Goal: Task Accomplishment & Management: Use online tool/utility

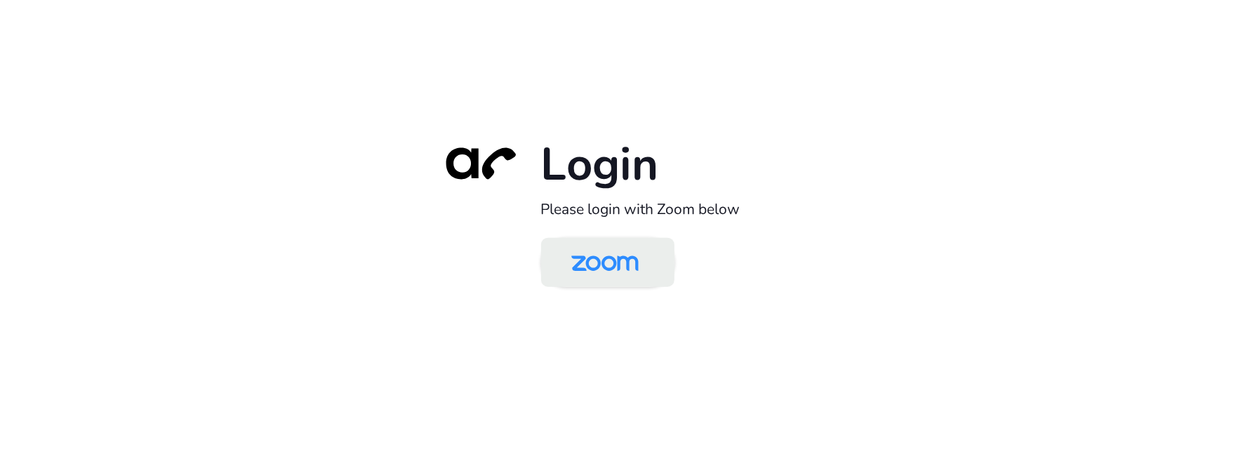
click at [635, 259] on img at bounding box center [604, 264] width 97 height 46
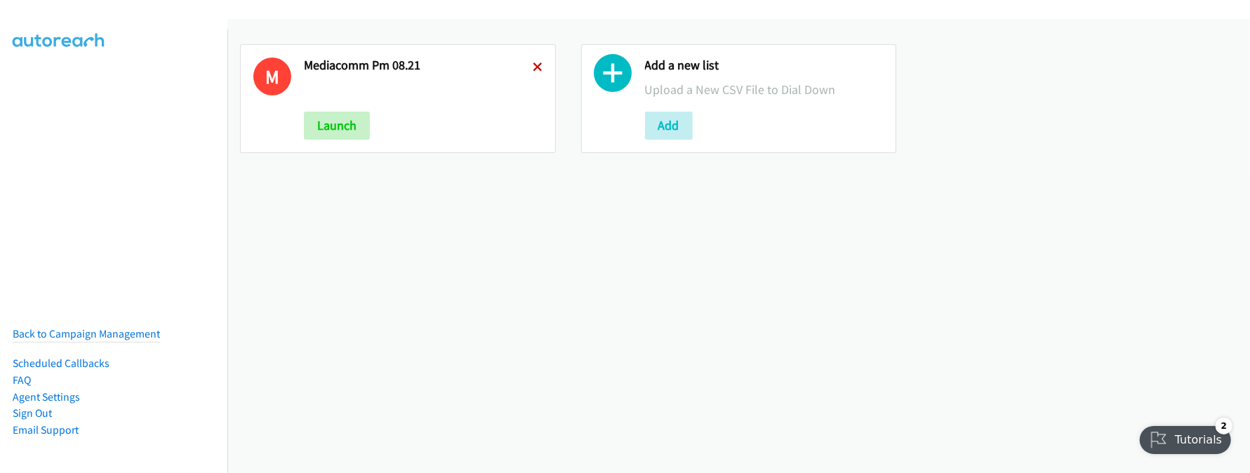
click at [536, 67] on icon at bounding box center [538, 68] width 10 height 10
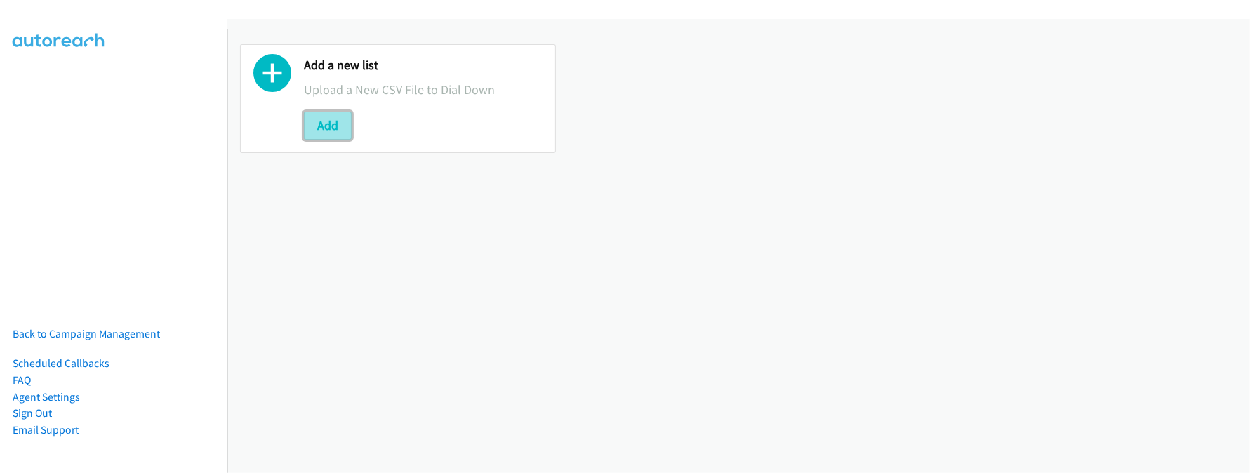
click at [330, 127] on button "Add" at bounding box center [328, 126] width 48 height 28
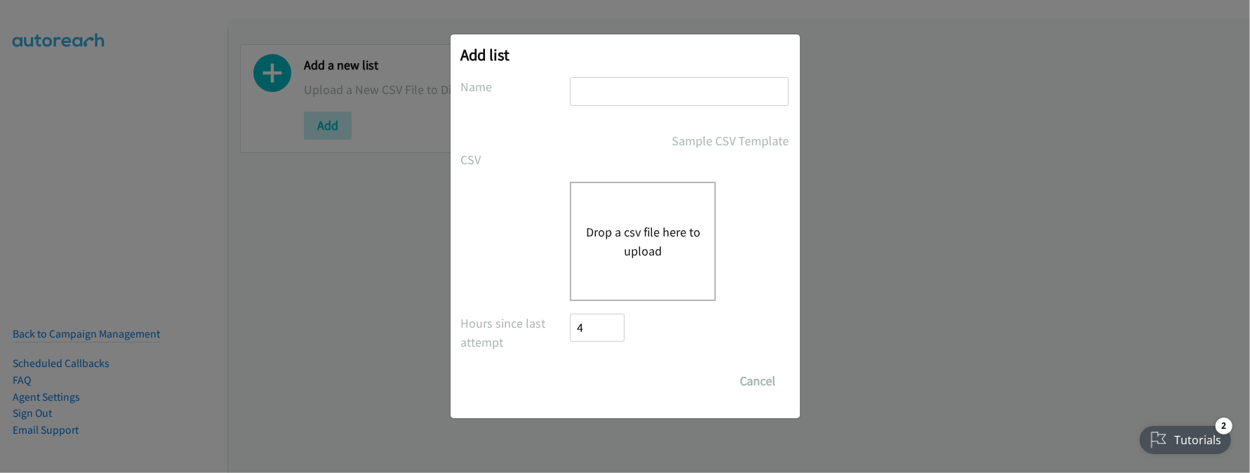
click at [639, 225] on button "Drop a csv file here to upload" at bounding box center [642, 241] width 115 height 38
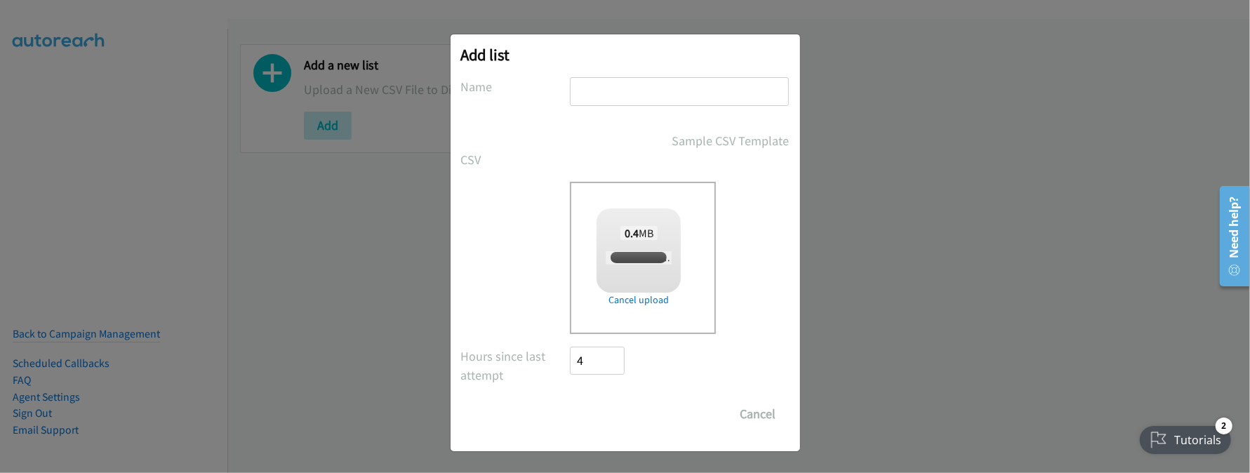
click at [627, 88] on input "text" at bounding box center [679, 91] width 219 height 29
checkbox input "true"
paste input "Dell Malaysia Forum"
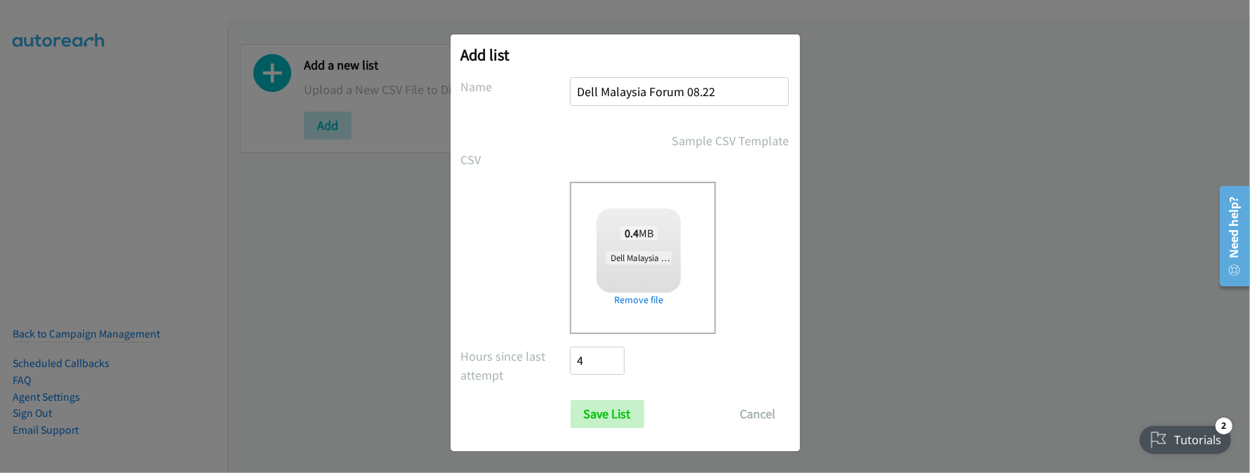
type input "Dell Malaysia Forum 08.22"
click at [615, 413] on input "Save List" at bounding box center [608, 414] width 74 height 28
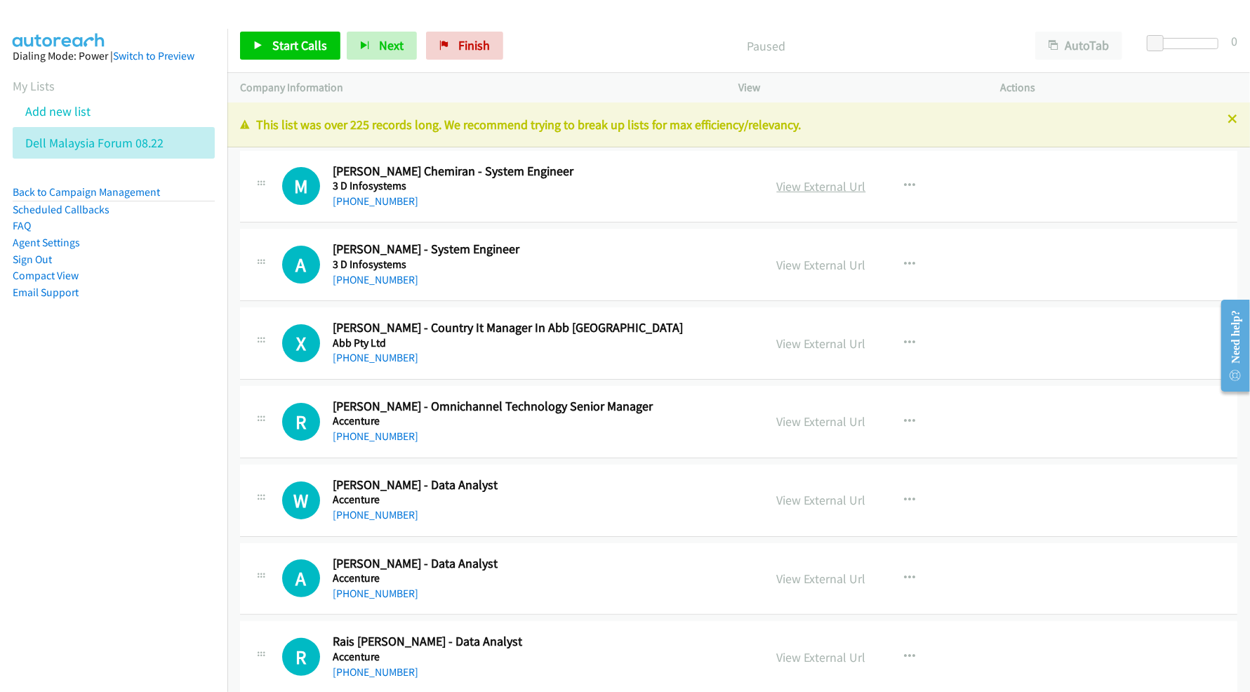
click at [809, 183] on link "View External Url" at bounding box center [821, 186] width 89 height 16
drag, startPoint x: 124, startPoint y: 430, endPoint x: 104, endPoint y: 413, distance: 26.4
click at [124, 430] on nav "Dialing Mode: Power | Switch to Preview My Lists Add new list Dell Malaysia For…" at bounding box center [114, 375] width 228 height 692
click at [812, 265] on link "View External Url" at bounding box center [821, 265] width 89 height 16
click at [797, 341] on link "View External Url" at bounding box center [821, 343] width 89 height 16
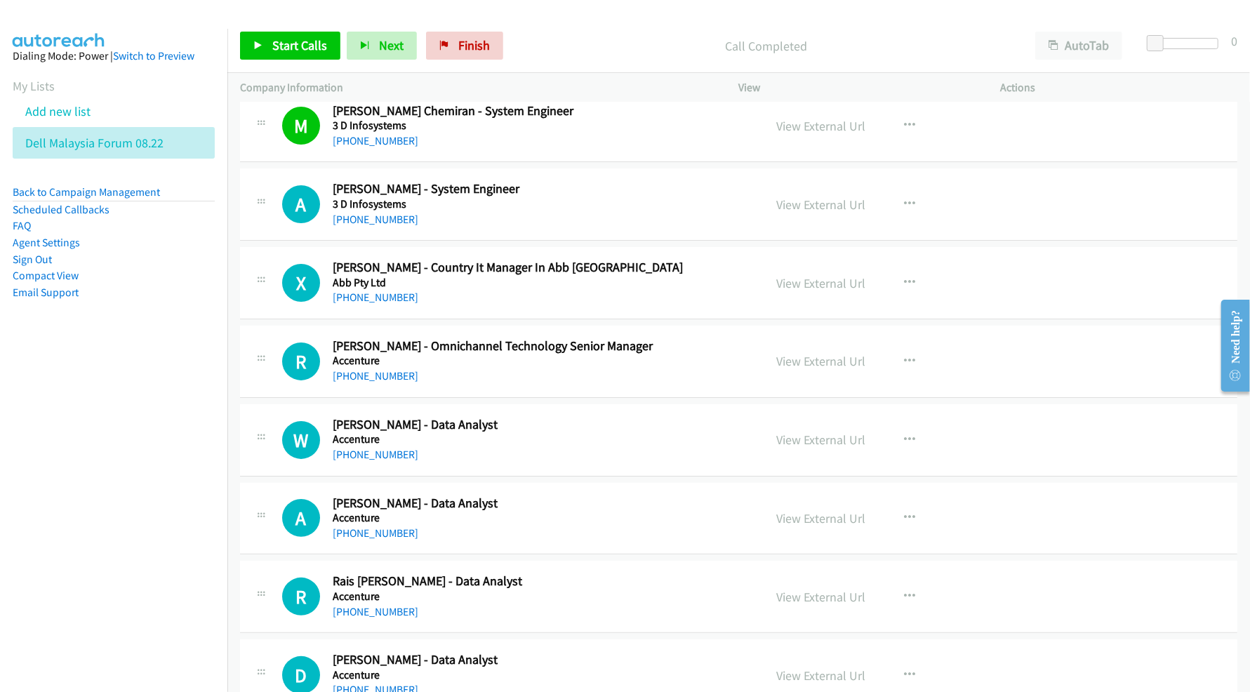
scroll to position [93, 0]
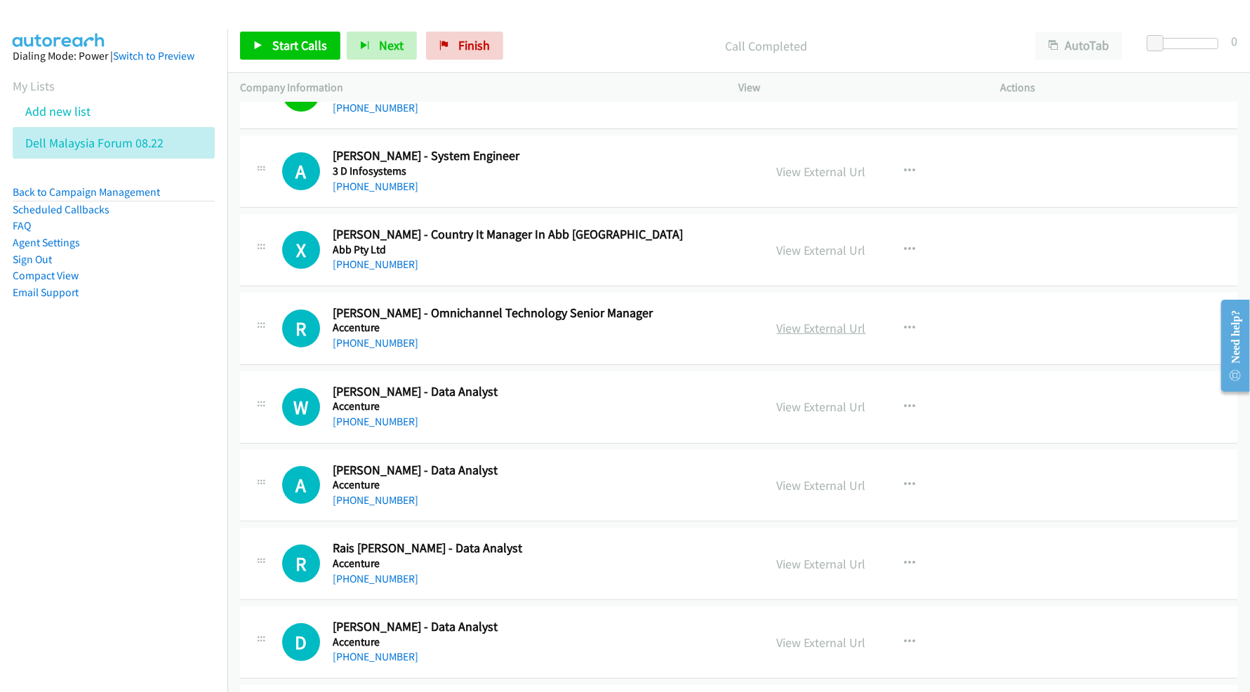
click at [799, 329] on link "View External Url" at bounding box center [821, 328] width 89 height 16
click at [787, 411] on link "View External Url" at bounding box center [821, 407] width 89 height 16
click at [783, 491] on link "View External Url" at bounding box center [821, 485] width 89 height 16
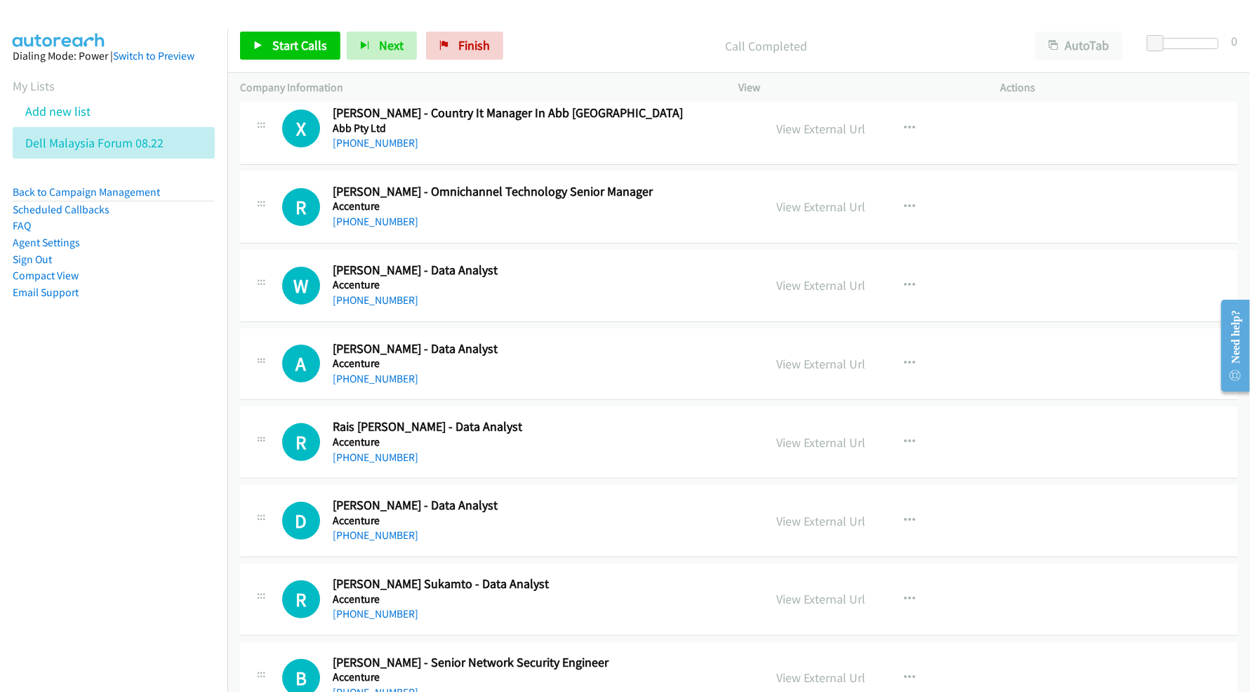
scroll to position [281, 0]
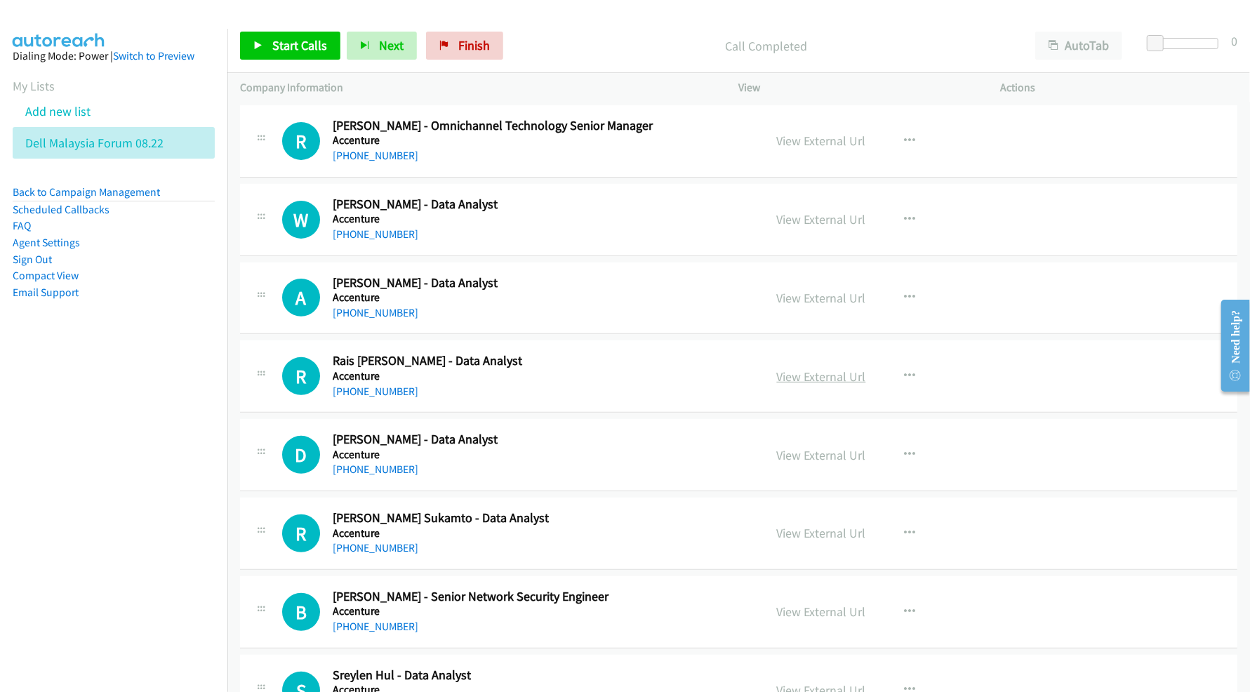
click at [801, 379] on link "View External Url" at bounding box center [821, 376] width 89 height 16
click at [792, 455] on link "View External Url" at bounding box center [821, 455] width 89 height 16
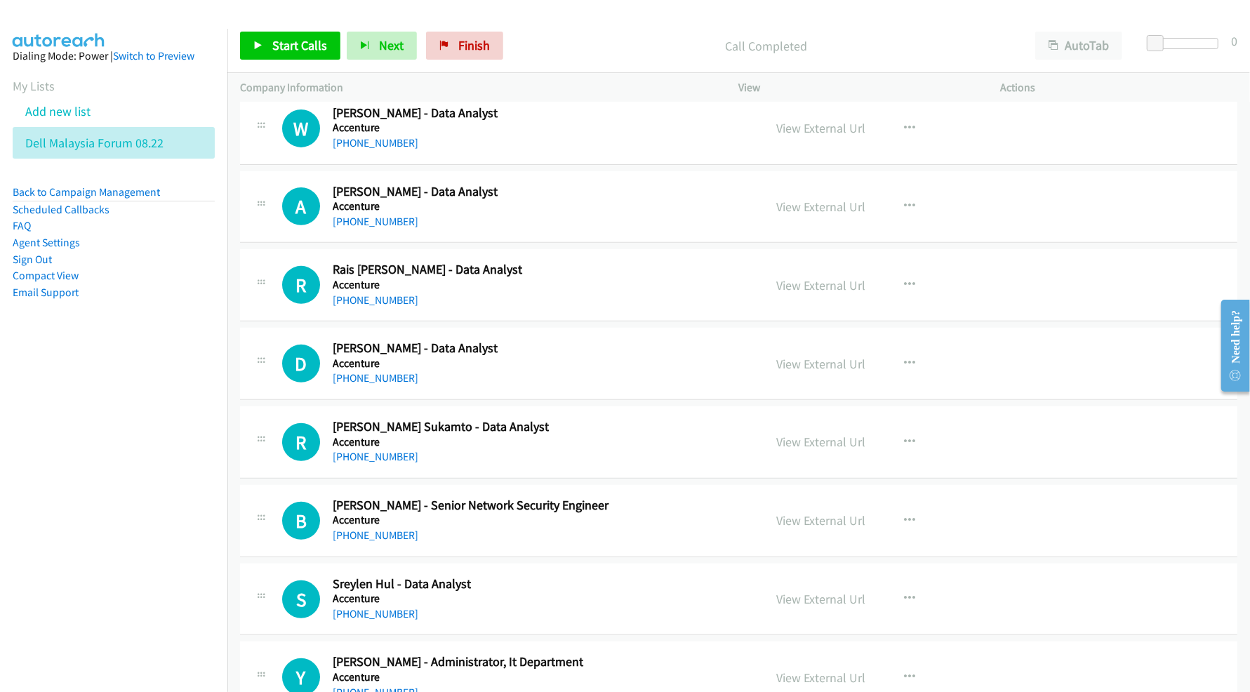
scroll to position [374, 0]
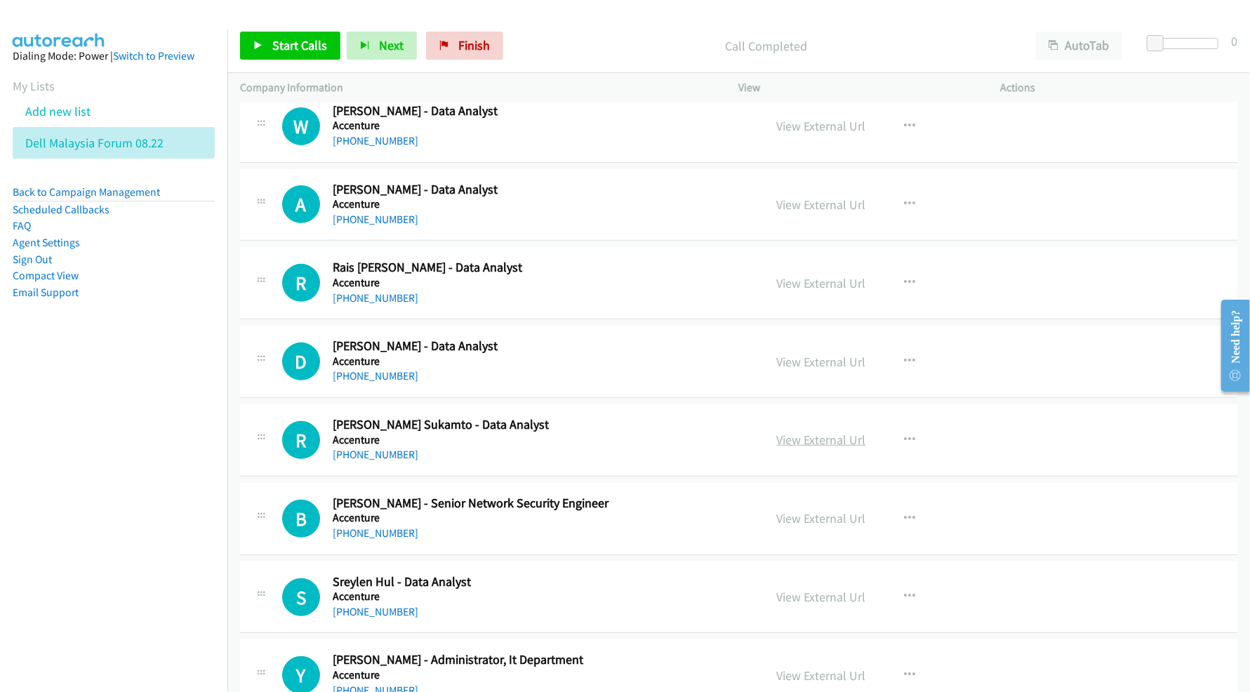
click at [784, 443] on link "View External Url" at bounding box center [821, 440] width 89 height 16
click at [789, 516] on link "View External Url" at bounding box center [821, 518] width 89 height 16
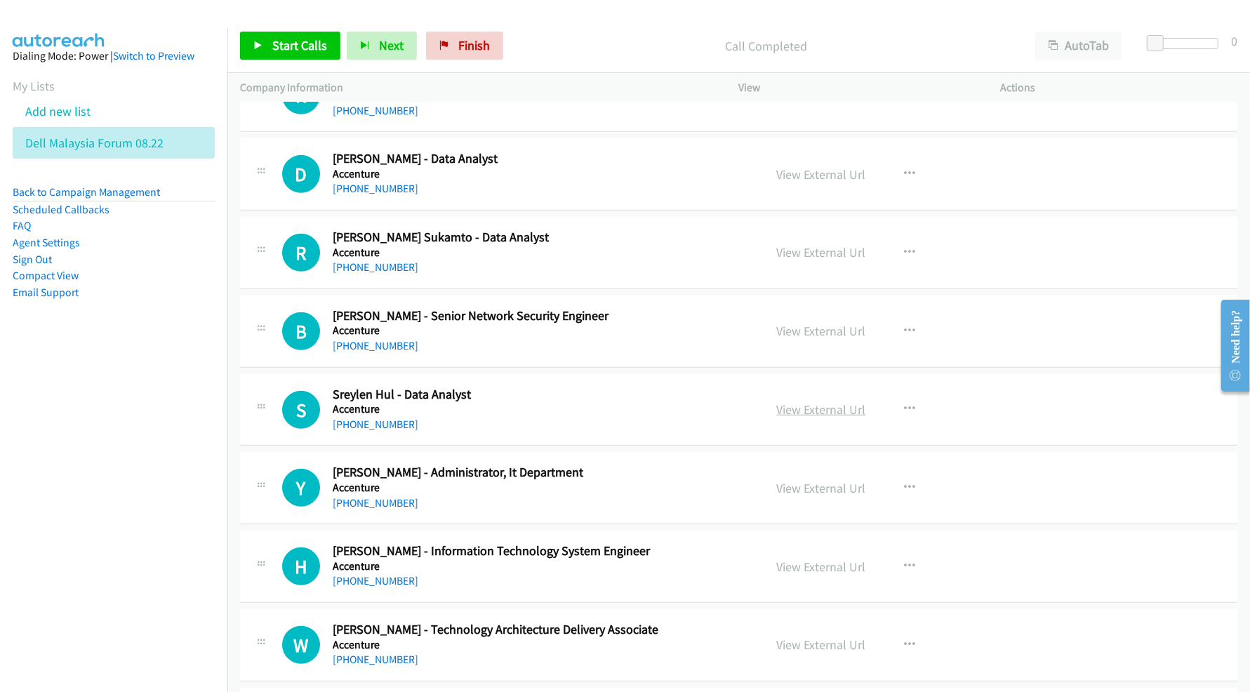
click at [796, 408] on link "View External Url" at bounding box center [821, 409] width 89 height 16
click at [820, 484] on link "View External Url" at bounding box center [821, 488] width 89 height 16
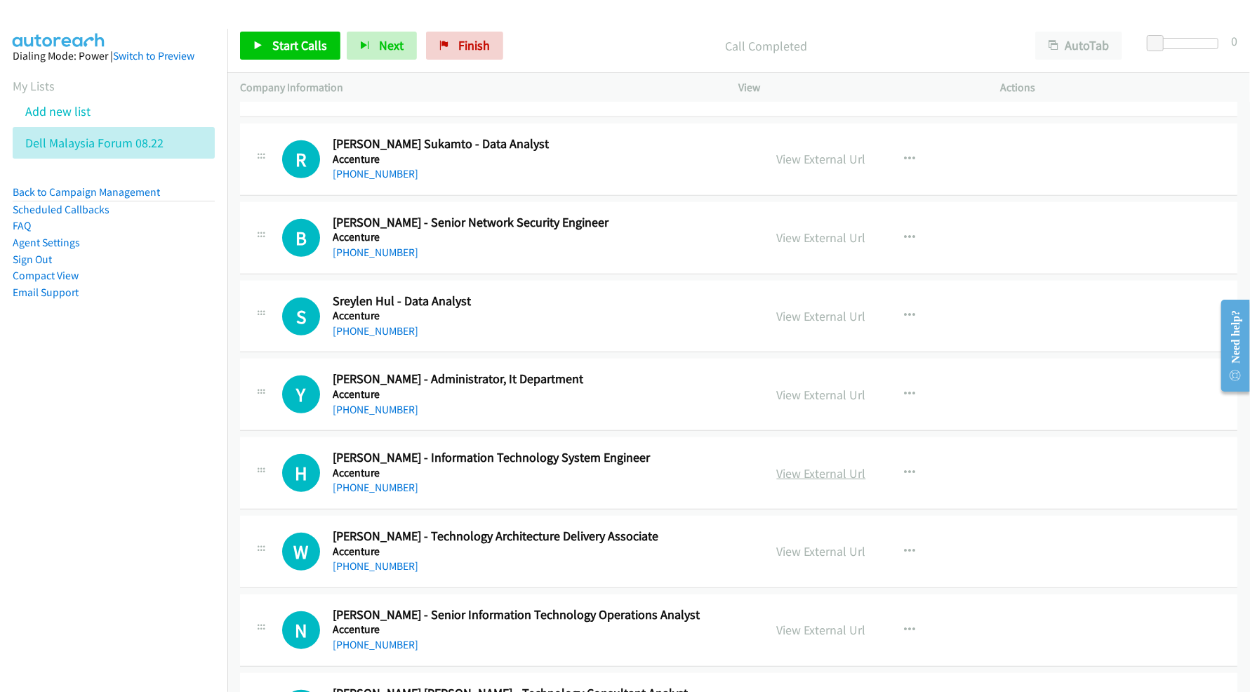
click at [803, 481] on link "View External Url" at bounding box center [821, 473] width 89 height 16
click at [797, 551] on link "View External Url" at bounding box center [821, 551] width 89 height 16
